Goal: Check status

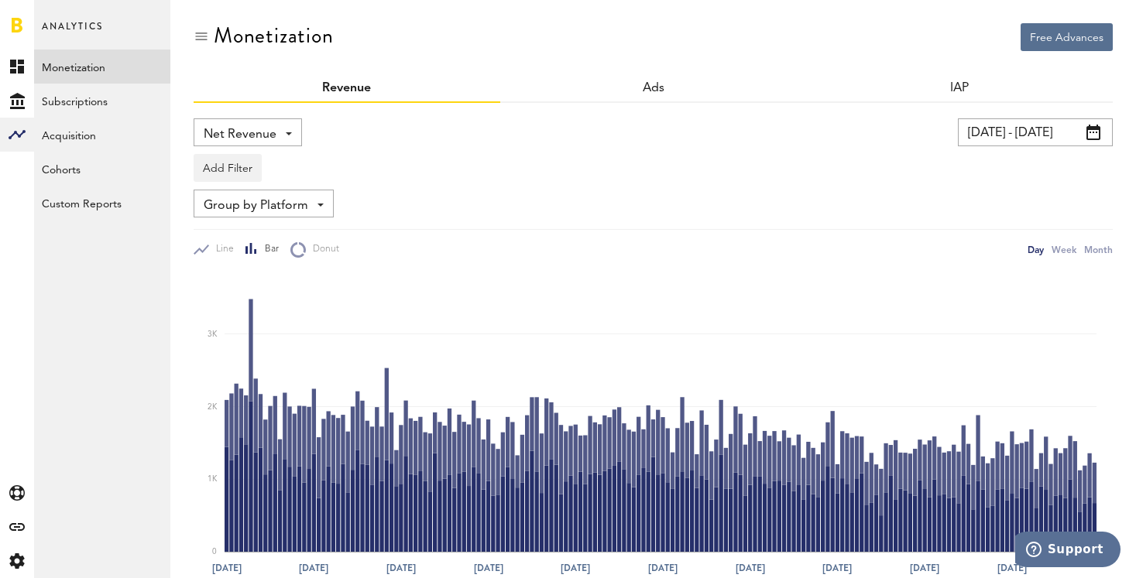
click at [986, 134] on input "[DATE] - [DATE]" at bounding box center [1035, 132] width 155 height 28
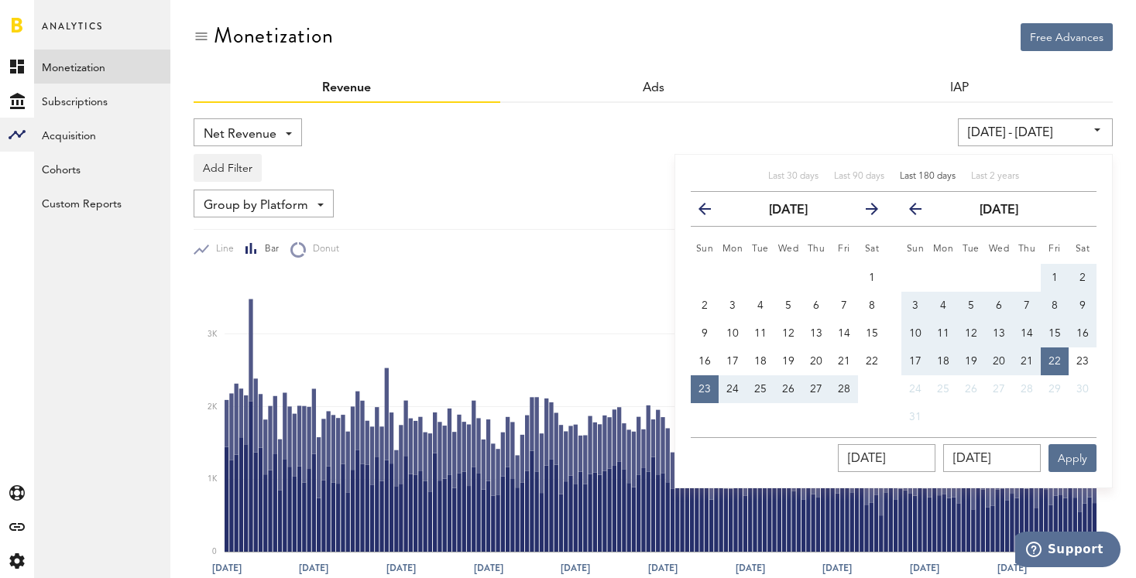
click at [931, 172] on span "Last 180 days" at bounding box center [927, 176] width 56 height 9
type input "[DATE] - [DATE]"
type input "[DATE]"
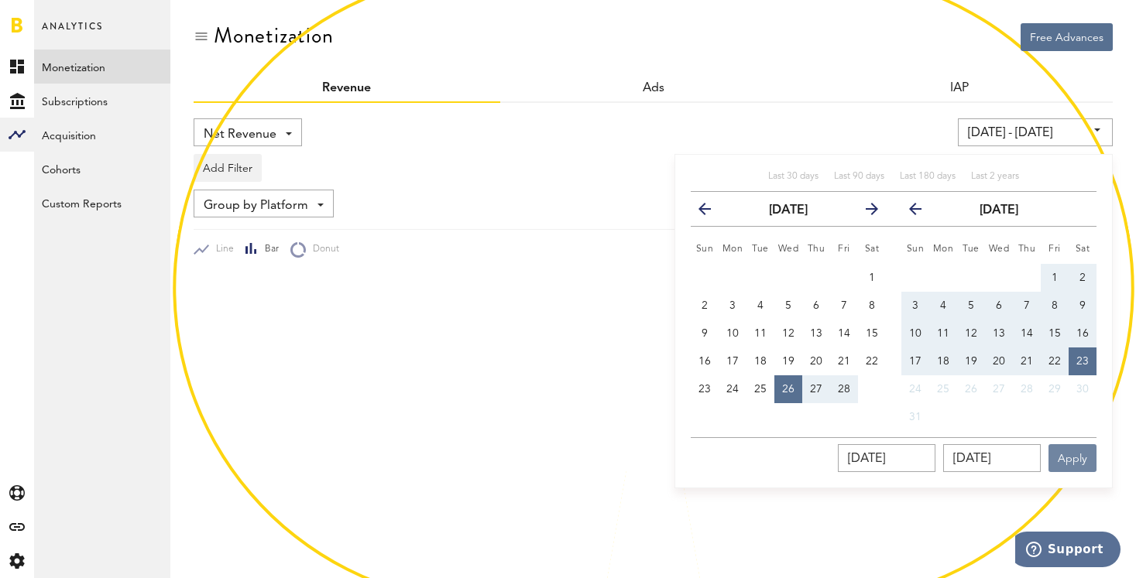
click at [1074, 461] on button "Apply" at bounding box center [1072, 458] width 48 height 28
